Goal: Find specific page/section: Find specific page/section

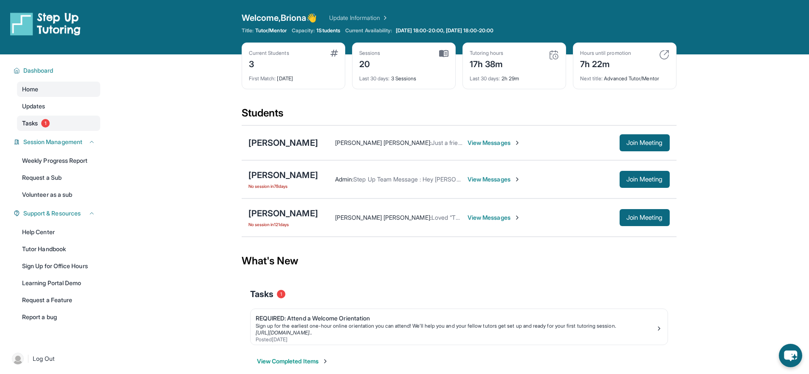
click at [86, 128] on link "Tasks 1" at bounding box center [58, 123] width 83 height 15
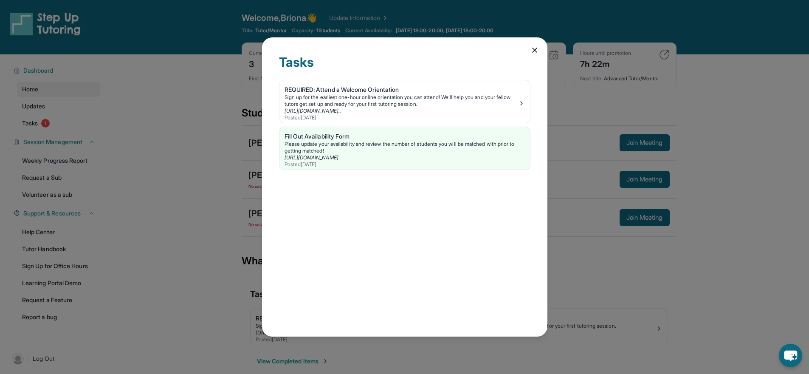
scroll to position [2, 0]
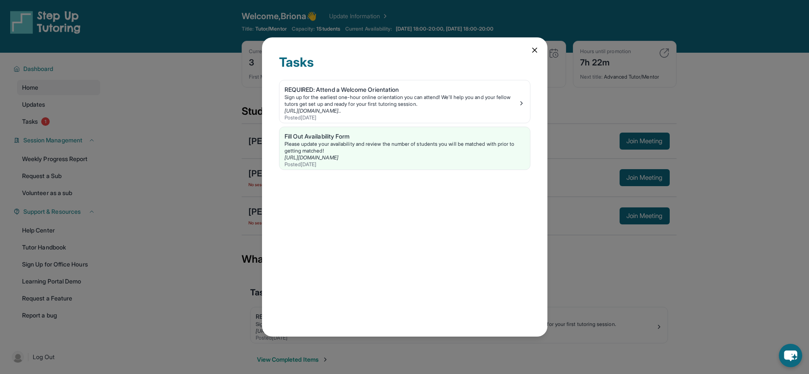
click at [524, 55] on div "Tasks" at bounding box center [405, 66] width 252 height 25
click at [534, 48] on icon at bounding box center [535, 50] width 8 height 8
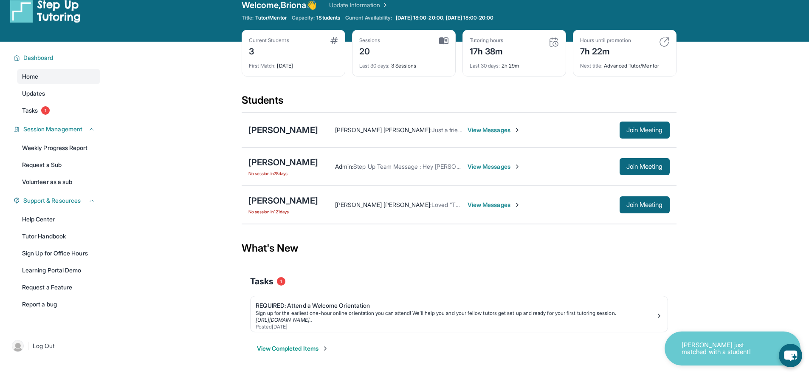
scroll to position [14, 0]
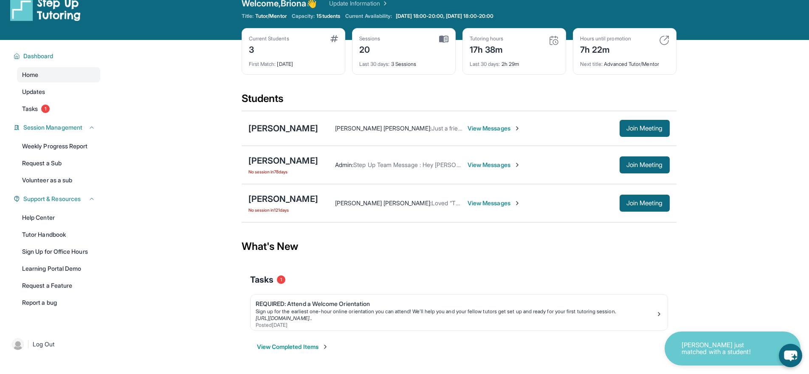
click at [733, 311] on main "Current Students 3 First Match : [DATE] Sessions 20 Last 30 days : 3 Sessions T…" at bounding box center [459, 205] width 701 height 331
drag, startPoint x: 572, startPoint y: 33, endPoint x: 682, endPoint y: 67, distance: 115.6
click at [682, 67] on main "Current Students 3 First Match : [DATE] Sessions 20 Last 30 days : 3 Sessions T…" at bounding box center [459, 205] width 701 height 331
click at [682, 67] on main "Current Students 3 First Match : 5 months ago Sessions 20 Last 30 days : 3 Sess…" at bounding box center [459, 205] width 701 height 331
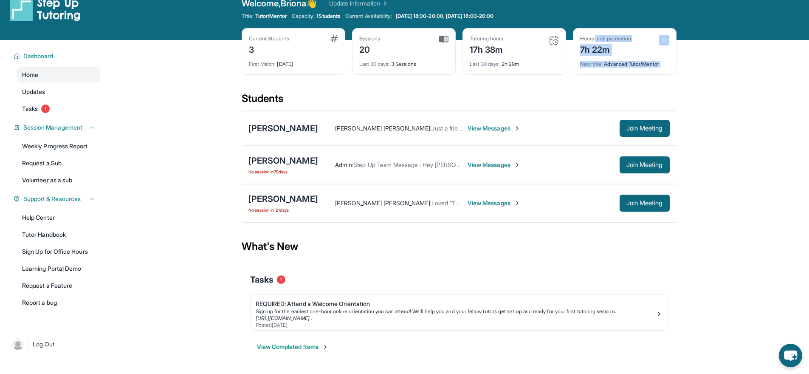
drag, startPoint x: 682, startPoint y: 67, endPoint x: 597, endPoint y: 35, distance: 91.2
click at [597, 40] on main "Current Students 3 First Match : 5 months ago Sessions 20 Last 30 days : 3 Sess…" at bounding box center [459, 205] width 701 height 331
click at [597, 35] on div "Hours until promotion" at bounding box center [605, 38] width 51 height 7
drag, startPoint x: 581, startPoint y: 38, endPoint x: 667, endPoint y: 61, distance: 88.7
click at [666, 60] on div "Hours until promotion 7h 22m Next title : Advanced Tutor/Mentor" at bounding box center [625, 51] width 104 height 47
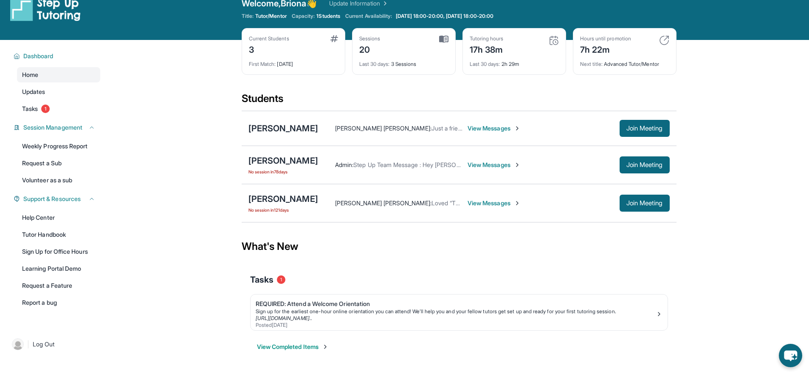
drag, startPoint x: 667, startPoint y: 61, endPoint x: 671, endPoint y: 64, distance: 5.4
click at [671, 64] on div "Hours until promotion 7h 22m Next title : Advanced Tutor/Mentor" at bounding box center [625, 51] width 104 height 47
drag, startPoint x: 671, startPoint y: 64, endPoint x: 579, endPoint y: 34, distance: 97.0
click at [579, 34] on div "Hours until promotion 7h 22m Next title : Advanced Tutor/Mentor" at bounding box center [625, 51] width 104 height 47
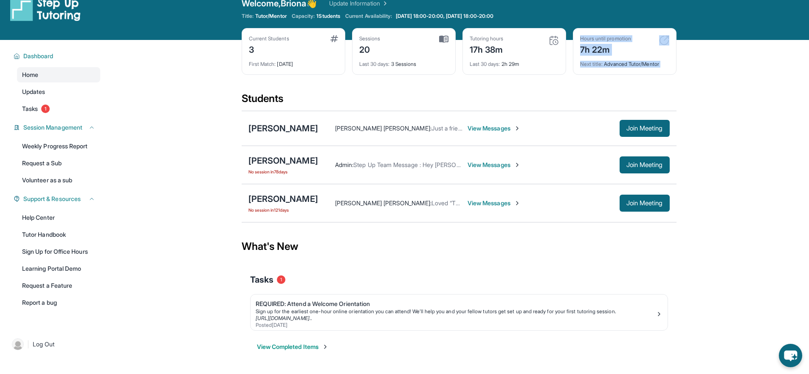
click at [579, 34] on div "Hours until promotion 7h 22m Next title : Advanced Tutor/Mentor" at bounding box center [625, 51] width 104 height 47
drag, startPoint x: 579, startPoint y: 34, endPoint x: 671, endPoint y: 66, distance: 97.6
click at [671, 66] on div "Hours until promotion 7h 22m Next title : Advanced Tutor/Mentor" at bounding box center [625, 51] width 104 height 47
